Goal: Task Accomplishment & Management: Complete application form

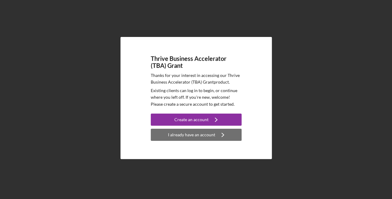
click at [200, 134] on div "I already have an account" at bounding box center [191, 135] width 47 height 12
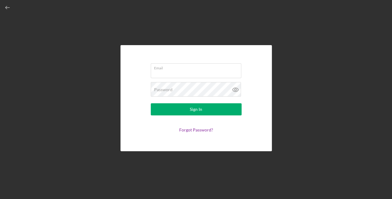
type input "[EMAIL_ADDRESS][DOMAIN_NAME]"
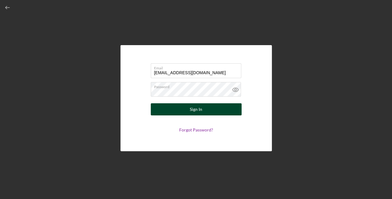
click at [208, 109] on button "Sign In" at bounding box center [196, 109] width 91 height 12
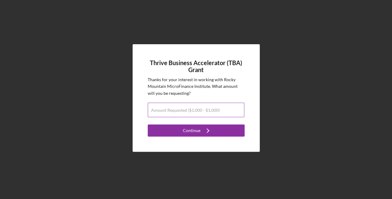
click at [208, 110] on label "Amount Requested ($1,000 - $1,000)" at bounding box center [185, 110] width 69 height 5
click at [208, 110] on input "Amount Requested ($1,000 - $1,000)" at bounding box center [196, 110] width 96 height 15
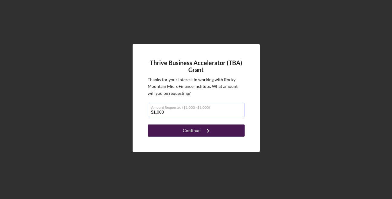
type input "$1,000"
click at [208, 131] on icon "Icon/Navigate" at bounding box center [207, 130] width 15 height 15
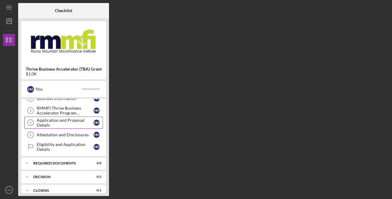
scroll to position [50, 0]
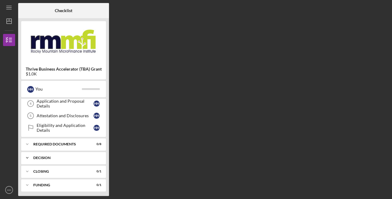
click at [69, 154] on div "Icon/Expander DECISION 0 / 2" at bounding box center [63, 158] width 85 height 12
click at [46, 169] on div "Decision" at bounding box center [65, 170] width 57 height 5
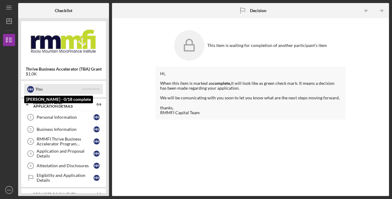
click at [56, 88] on div "You" at bounding box center [58, 89] width 46 height 10
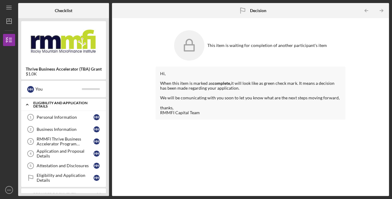
click at [63, 102] on div "Eligibility and Application Details" at bounding box center [65, 104] width 65 height 7
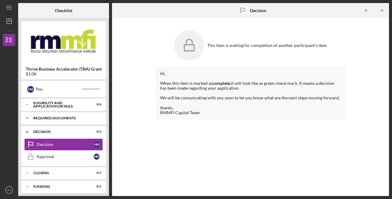
click at [86, 118] on div "REQUIRED DOCUMENTS" at bounding box center [65, 118] width 65 height 4
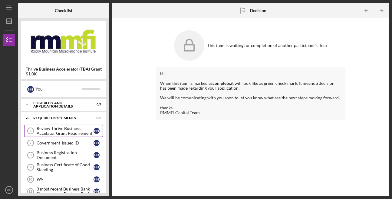
click at [78, 128] on div "Review Thrive Business Accelator Grant Requirement" at bounding box center [65, 131] width 57 height 10
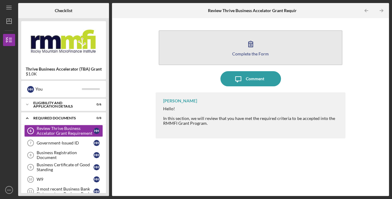
click at [258, 48] on button "Complete the Form Form" at bounding box center [250, 47] width 184 height 35
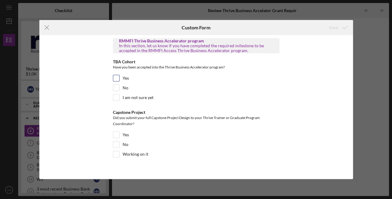
click at [114, 77] on input "Yes" at bounding box center [116, 78] width 6 height 6
checkbox input "true"
click at [117, 152] on input "Working on it" at bounding box center [116, 154] width 6 height 6
checkbox input "true"
click at [334, 27] on div "Save" at bounding box center [332, 27] width 9 height 12
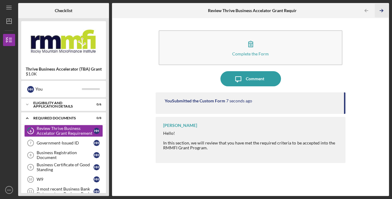
click at [382, 9] on icon "Icon/Table Pagination Arrow" at bounding box center [381, 11] width 14 height 14
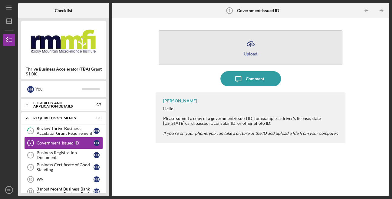
click at [253, 50] on icon "Icon/Upload" at bounding box center [250, 43] width 15 height 15
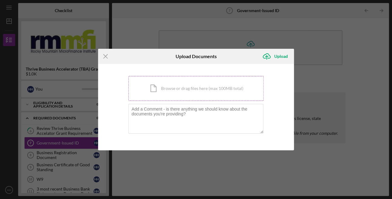
click at [217, 85] on div "Icon/Document Browse or drag files here (max 100MB total) Tap to choose files o…" at bounding box center [195, 88] width 135 height 25
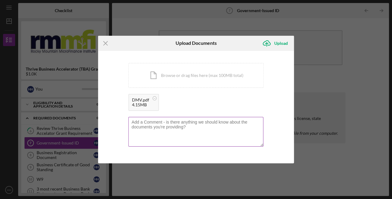
click at [217, 130] on textarea at bounding box center [195, 132] width 135 height 30
type textarea "M"
click at [154, 98] on rect at bounding box center [154, 98] width 2 height 0
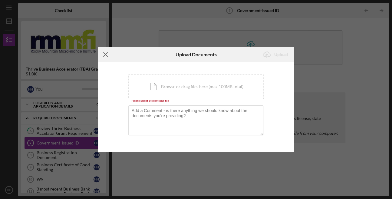
click at [106, 52] on icon "Icon/Menu Close" at bounding box center [105, 54] width 15 height 15
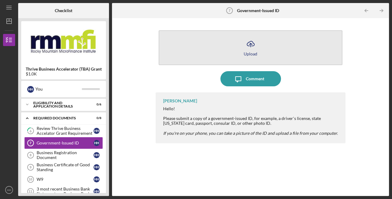
click at [253, 51] on div "Upload" at bounding box center [250, 53] width 14 height 5
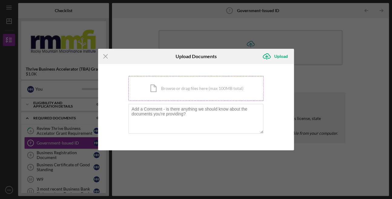
click at [181, 83] on div "Icon/Document Browse or drag files here (max 100MB total) Tap to choose files o…" at bounding box center [195, 88] width 135 height 25
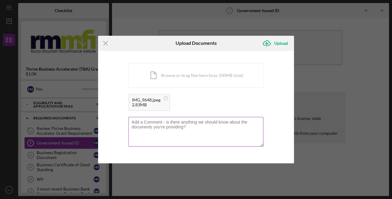
click at [210, 124] on textarea at bounding box center [195, 132] width 135 height 30
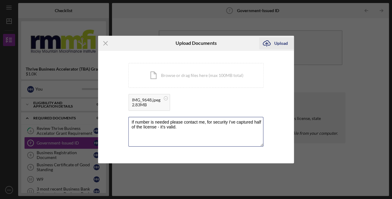
type textarea "If number is needed please contact me, for security I've captured half of the l…"
click at [282, 39] on div "Upload" at bounding box center [281, 43] width 14 height 12
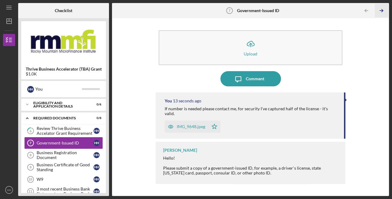
click at [383, 10] on icon "Icon/Table Pagination Arrow" at bounding box center [381, 11] width 14 height 14
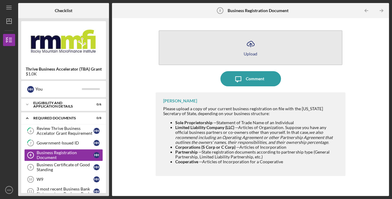
click at [247, 44] on icon "button" at bounding box center [250, 43] width 7 height 5
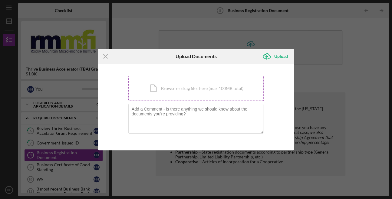
click at [219, 90] on div "Icon/Document Browse or drag files here (max 100MB total) Tap to choose files o…" at bounding box center [195, 88] width 135 height 25
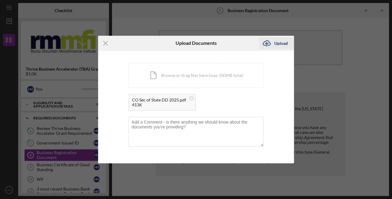
click at [281, 41] on div "Upload" at bounding box center [281, 43] width 14 height 12
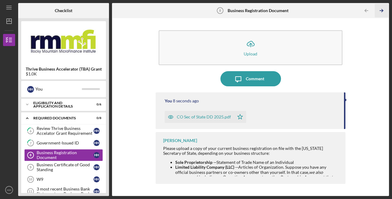
click at [382, 9] on icon "Icon/Table Pagination Arrow" at bounding box center [381, 11] width 14 height 14
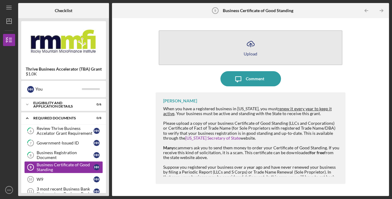
click at [278, 49] on button "Icon/Upload Upload" at bounding box center [250, 47] width 184 height 35
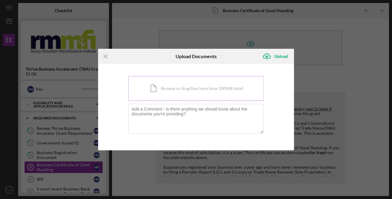
click at [227, 87] on div "Icon/Document Browse or drag files here (max 100MB total) Tap to choose files o…" at bounding box center [195, 88] width 135 height 25
click at [104, 56] on line at bounding box center [105, 56] width 4 height 4
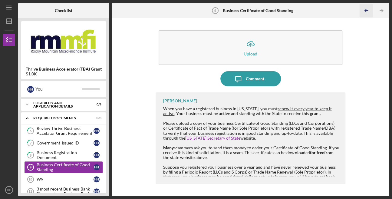
click at [366, 9] on polyline "button" at bounding box center [365, 10] width 2 height 3
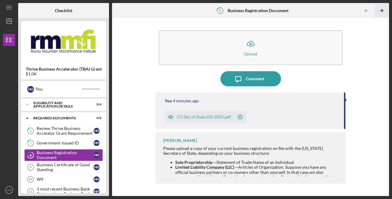
click at [382, 8] on icon "Icon/Table Pagination Arrow" at bounding box center [381, 11] width 14 height 14
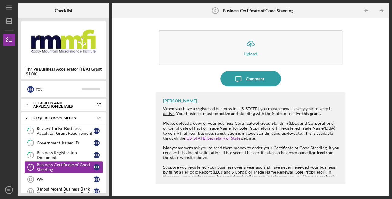
click at [256, 163] on div at bounding box center [251, 162] width 176 height 5
click at [366, 9] on icon "Icon/Table Pagination Arrow" at bounding box center [366, 11] width 14 height 14
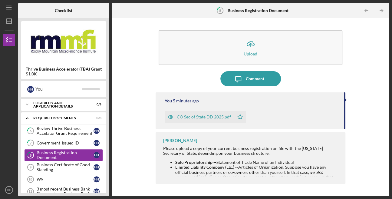
click at [220, 116] on div "CO Sec of State DD 2025.pdf" at bounding box center [204, 116] width 54 height 5
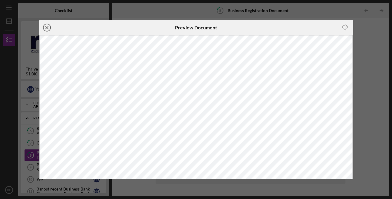
click at [45, 25] on icon "Icon/Close" at bounding box center [46, 27] width 15 height 15
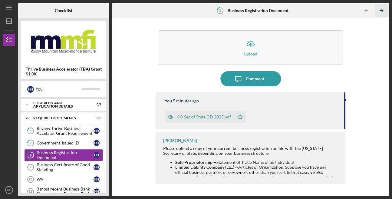
click at [380, 8] on icon "Icon/Table Pagination Arrow" at bounding box center [381, 11] width 14 height 14
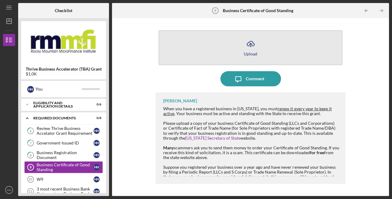
click at [269, 44] on button "Icon/Upload Upload" at bounding box center [250, 47] width 184 height 35
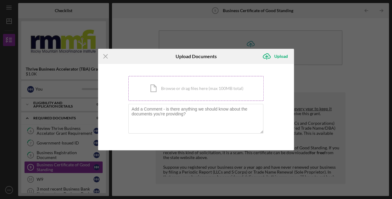
click at [190, 88] on div "Icon/Document Browse or drag files here (max 100MB total) Tap to choose files o…" at bounding box center [195, 88] width 135 height 25
click at [106, 55] on line at bounding box center [105, 56] width 4 height 4
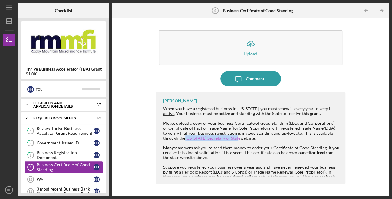
click at [222, 137] on link "[US_STATE] Secretary of State" at bounding box center [212, 137] width 55 height 5
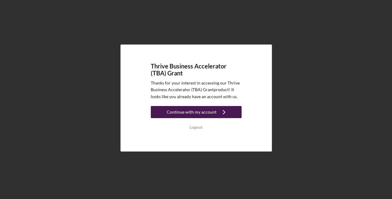
click at [205, 111] on div "Continue with my account" at bounding box center [192, 112] width 50 height 12
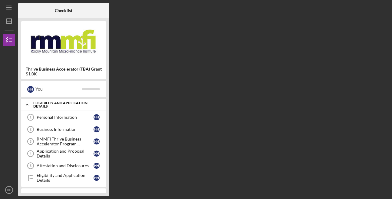
click at [66, 105] on div "Eligibility and Application Details" at bounding box center [65, 104] width 65 height 7
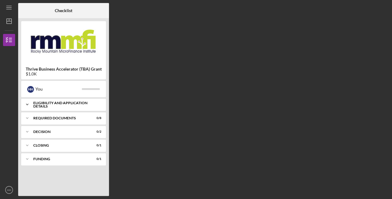
click at [66, 105] on div "Eligibility and Application Details" at bounding box center [65, 104] width 65 height 7
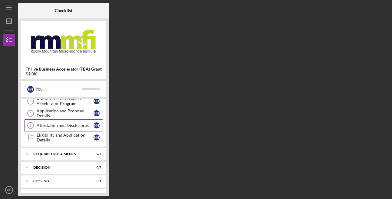
scroll to position [41, 0]
click at [65, 149] on div "Icon/Expander REQUIRED DOCUMENTS 0 / 8" at bounding box center [63, 153] width 85 height 12
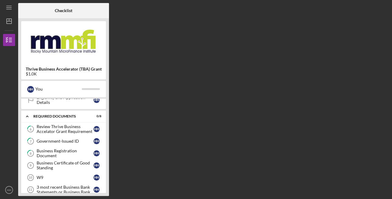
scroll to position [79, 0]
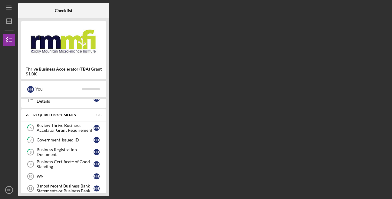
click at [74, 159] on div "Business Certificate of Good Standing" at bounding box center [65, 164] width 57 height 10
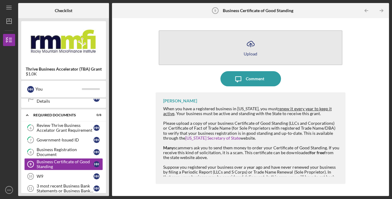
click at [249, 45] on icon "Icon/Upload" at bounding box center [250, 43] width 15 height 15
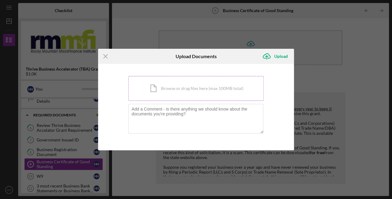
click at [204, 88] on div "Icon/Document Browse or drag files here (max 100MB total) Tap to choose files o…" at bounding box center [195, 88] width 135 height 25
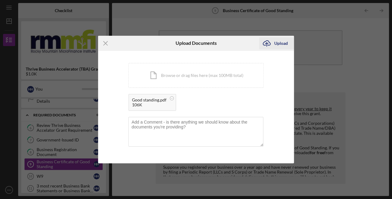
click at [283, 42] on div "Upload" at bounding box center [281, 43] width 14 height 12
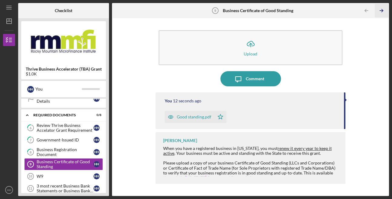
click at [383, 7] on icon "Icon/Table Pagination Arrow" at bounding box center [381, 11] width 14 height 14
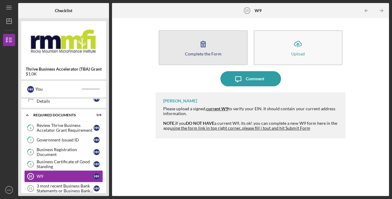
click at [205, 47] on icon "button" at bounding box center [202, 43] width 15 height 15
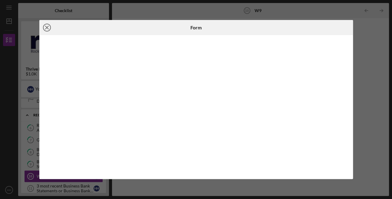
click at [47, 26] on line at bounding box center [46, 27] width 3 height 3
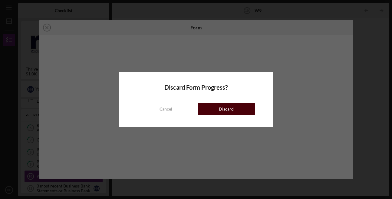
click at [222, 110] on div "Discard" at bounding box center [226, 109] width 15 height 12
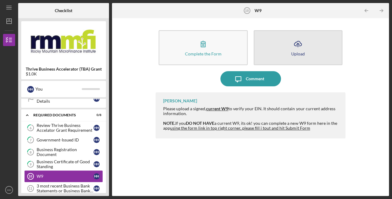
click at [307, 51] on button "Icon/Upload Upload" at bounding box center [297, 47] width 89 height 35
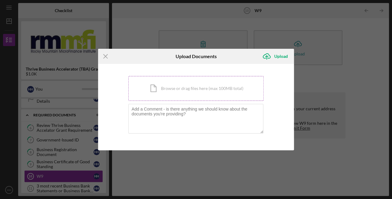
click at [227, 89] on div "Icon/Document Browse or drag files here (max 100MB total) Tap to choose files o…" at bounding box center [195, 88] width 135 height 25
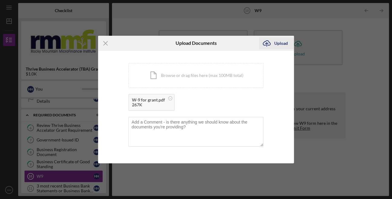
click at [279, 43] on div "Upload" at bounding box center [281, 43] width 14 height 12
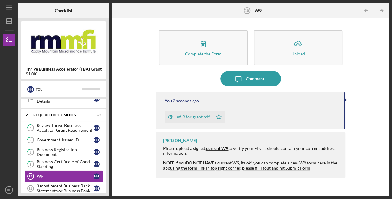
click at [200, 117] on div "W-9 for grant.pdf" at bounding box center [193, 116] width 33 height 5
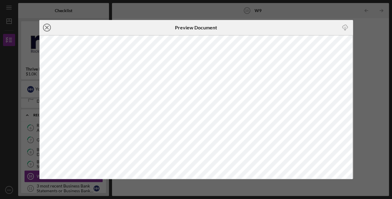
click at [44, 24] on icon "Icon/Close" at bounding box center [46, 27] width 15 height 15
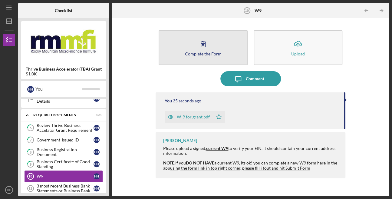
click at [207, 45] on icon "button" at bounding box center [202, 43] width 15 height 15
click at [230, 50] on button "Complete the Form Form" at bounding box center [202, 47] width 89 height 35
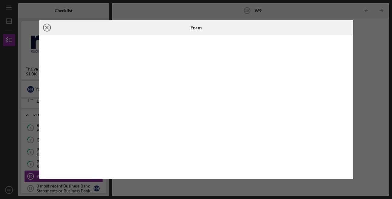
click at [47, 28] on line at bounding box center [46, 27] width 3 height 3
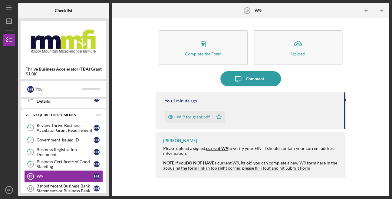
click at [197, 116] on div "W-9 for grant.pdf" at bounding box center [193, 116] width 33 height 5
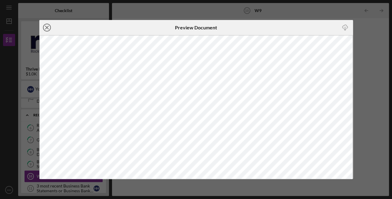
click at [47, 27] on line at bounding box center [46, 27] width 3 height 3
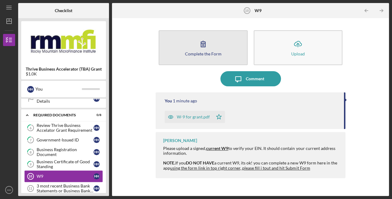
click at [225, 47] on button "Complete the Form Form" at bounding box center [202, 47] width 89 height 35
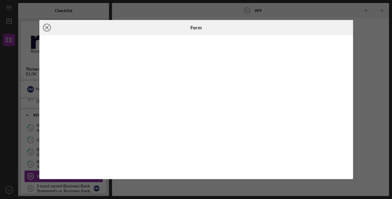
click at [47, 26] on icon "Icon/Close" at bounding box center [46, 27] width 15 height 15
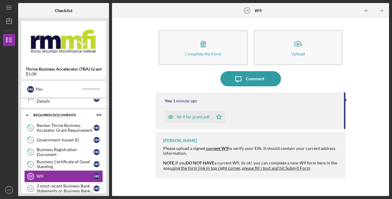
click at [179, 112] on div "W-9 for grant.pdf" at bounding box center [189, 117] width 48 height 12
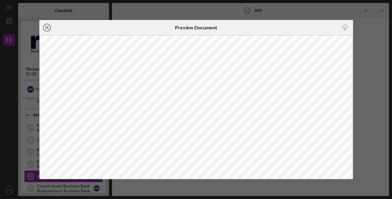
click at [45, 24] on circle at bounding box center [46, 27] width 7 height 7
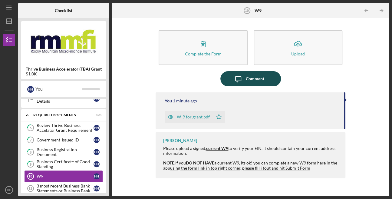
click at [259, 74] on div "Comment" at bounding box center [255, 78] width 18 height 15
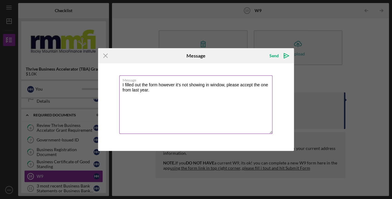
click at [158, 87] on textarea "I filled out the form however it's not showing in window, please accept the one…" at bounding box center [195, 104] width 153 height 58
drag, startPoint x: 158, startPoint y: 86, endPoint x: 172, endPoint y: 97, distance: 18.3
click at [158, 85] on textarea "I filled out the form however it's not showing in window, please accept the one…" at bounding box center [195, 104] width 153 height 58
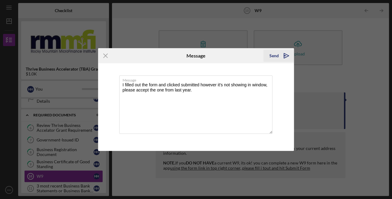
type textarea "I filled out the form and clicked submitted however it's not showing in window,…"
click at [273, 55] on div "Send" at bounding box center [273, 56] width 9 height 12
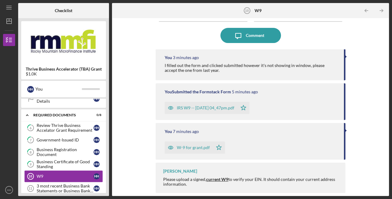
scroll to position [34, 0]
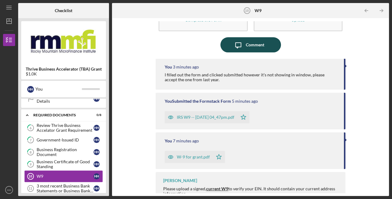
click at [255, 43] on div "Comment" at bounding box center [255, 44] width 18 height 15
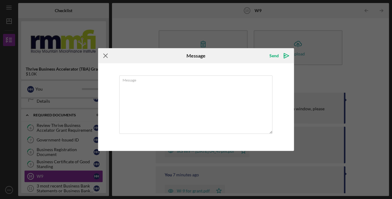
click at [105, 54] on icon "Icon/Menu Close" at bounding box center [105, 55] width 15 height 15
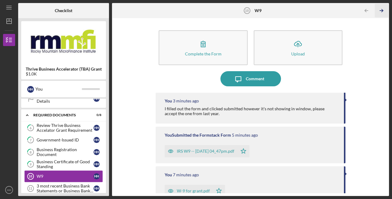
click at [382, 9] on icon "Icon/Table Pagination Arrow" at bounding box center [381, 11] width 14 height 14
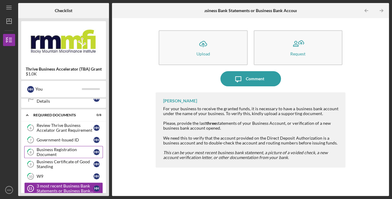
scroll to position [148, 0]
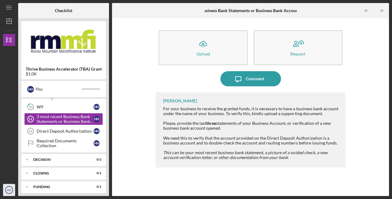
click at [7, 192] on icon "HH" at bounding box center [9, 189] width 12 height 15
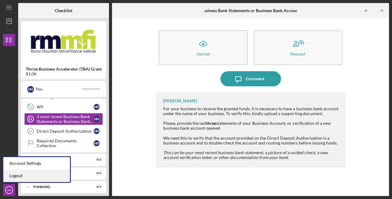
click at [16, 176] on link "Logout" at bounding box center [36, 175] width 67 height 12
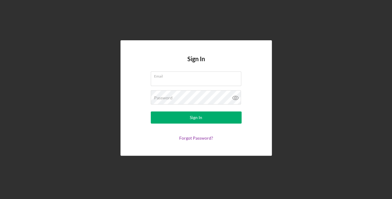
type input "[EMAIL_ADDRESS][DOMAIN_NAME]"
